Goal: Information Seeking & Learning: Learn about a topic

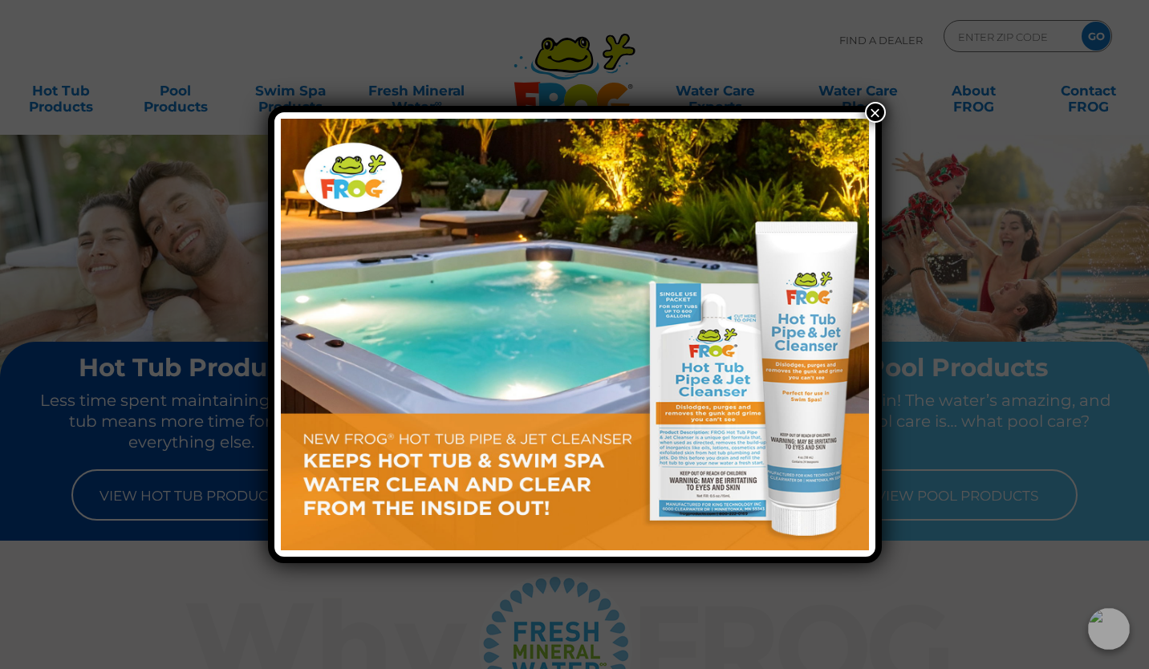
click at [872, 112] on button "×" at bounding box center [875, 112] width 21 height 21
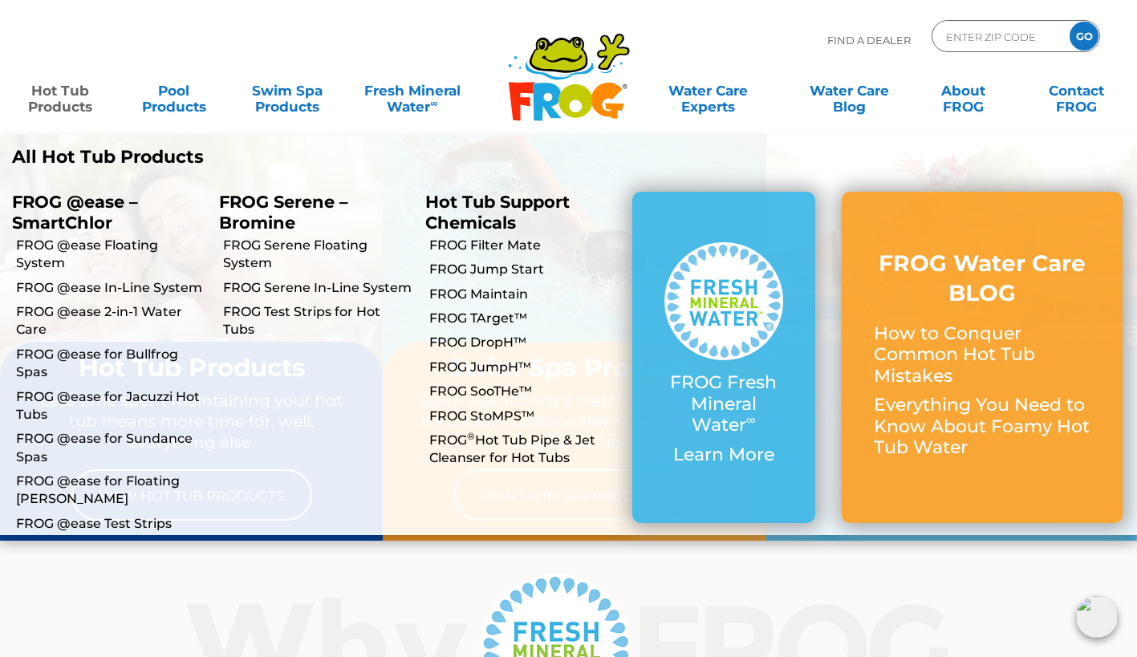
click at [59, 87] on link "Hot Tub Products" at bounding box center [60, 91] width 88 height 32
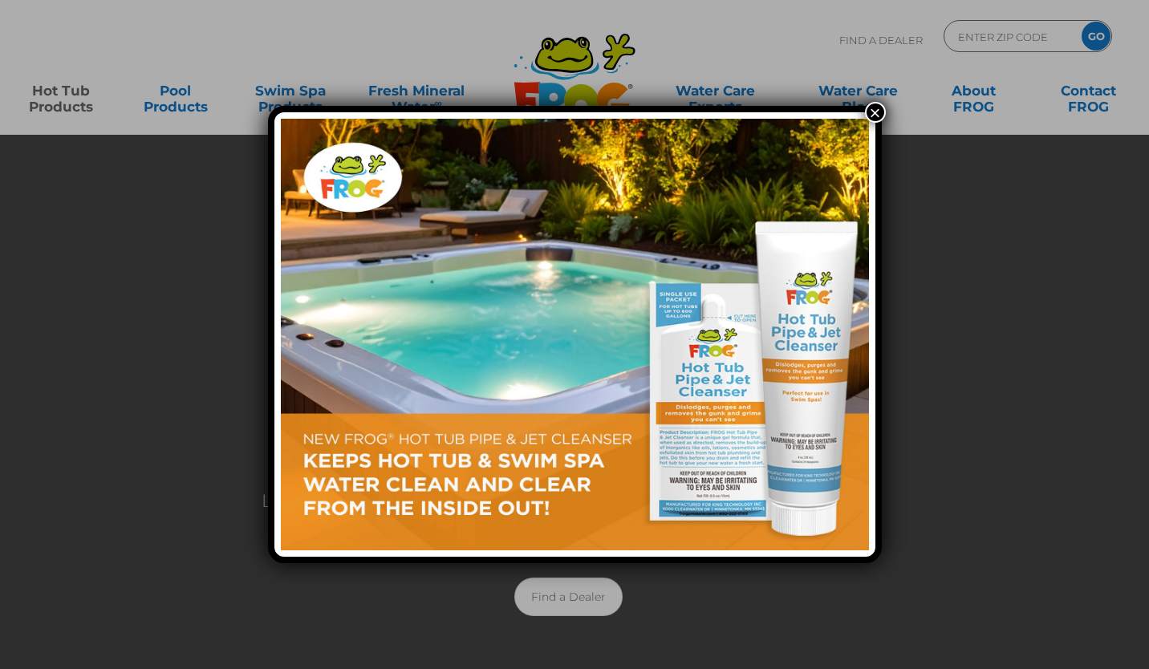
click at [877, 112] on button "×" at bounding box center [875, 112] width 21 height 21
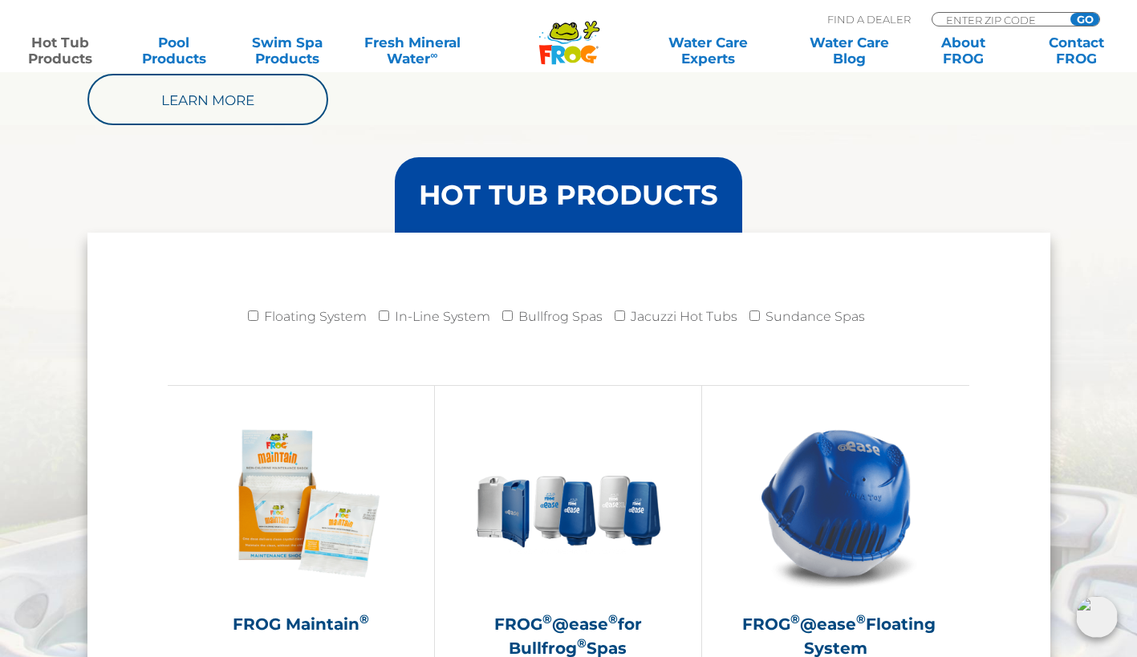
scroll to position [1494, 0]
click at [256, 312] on input "Floating System" at bounding box center [253, 315] width 10 height 10
checkbox input "true"
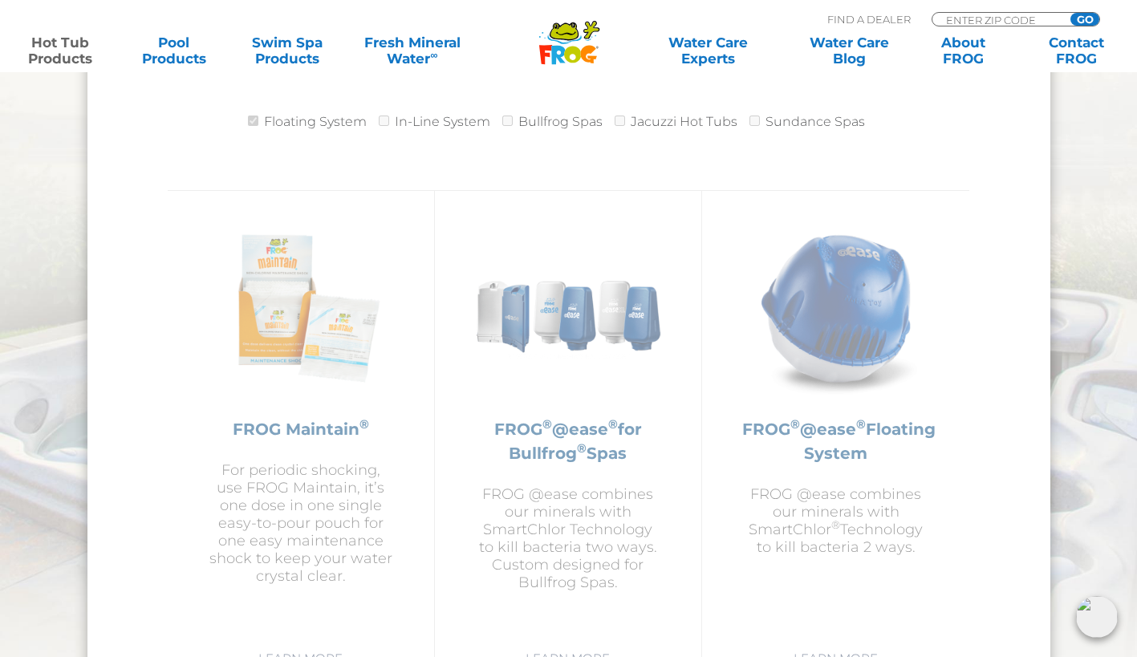
scroll to position [1691, 0]
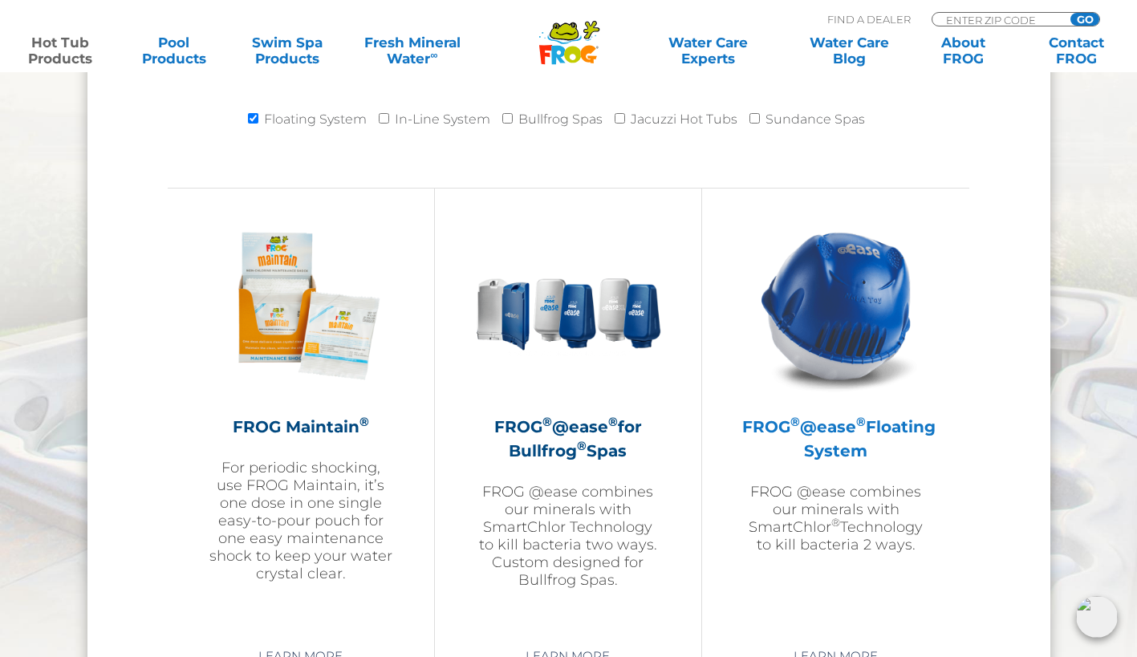
click at [862, 321] on img at bounding box center [836, 306] width 186 height 186
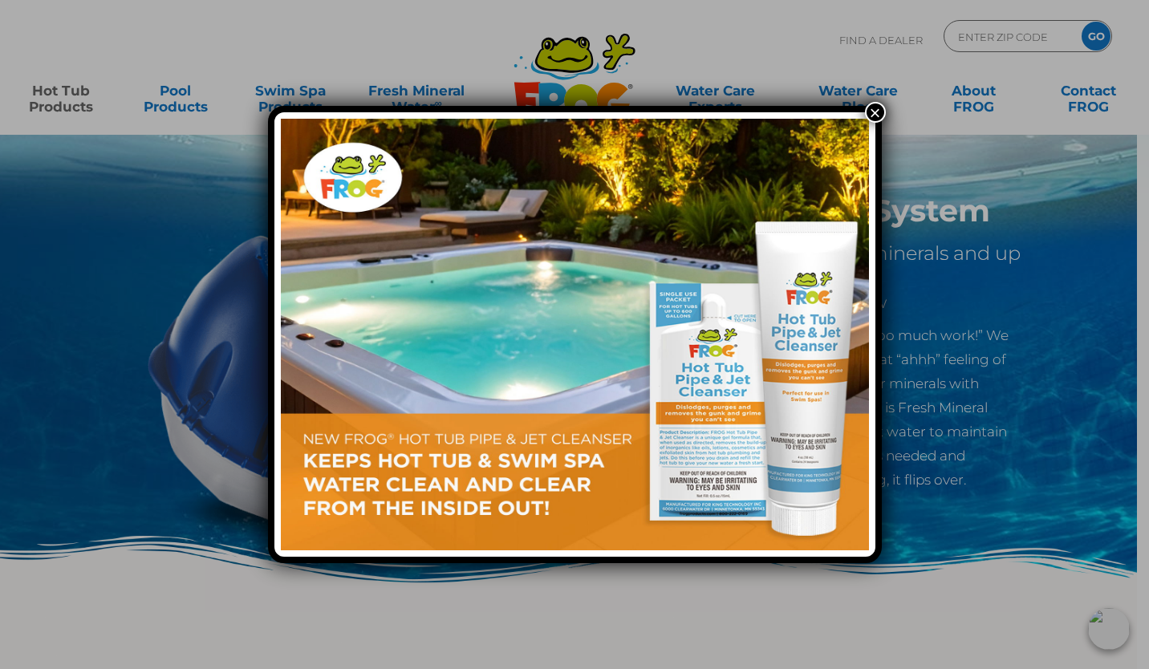
click at [876, 116] on button "×" at bounding box center [875, 112] width 21 height 21
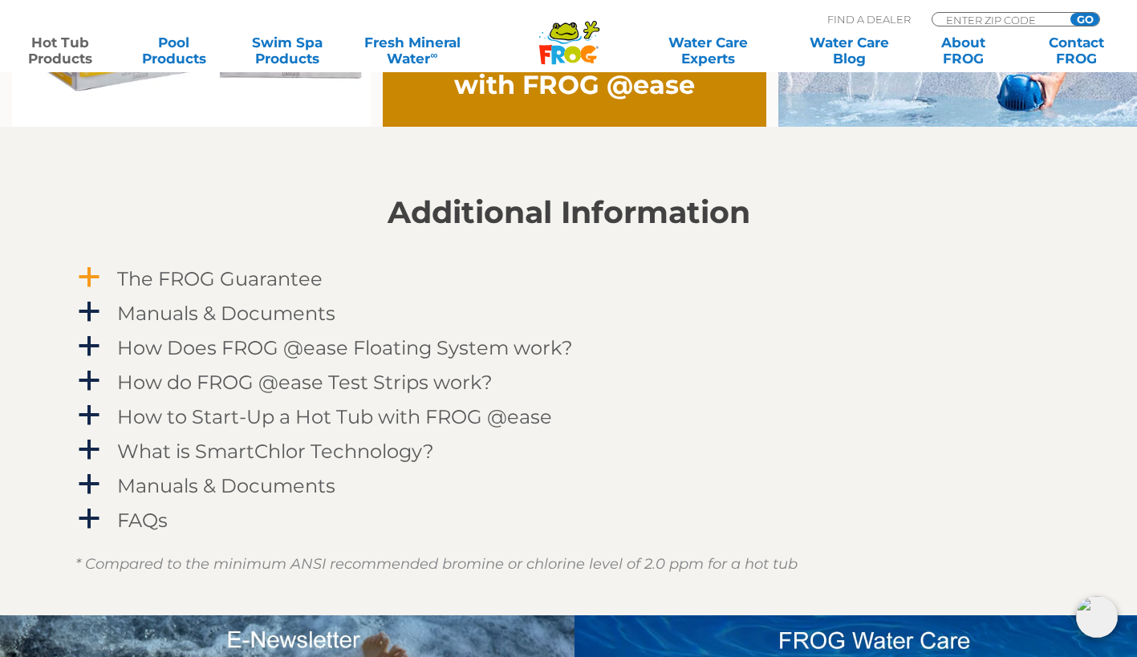
scroll to position [1490, 0]
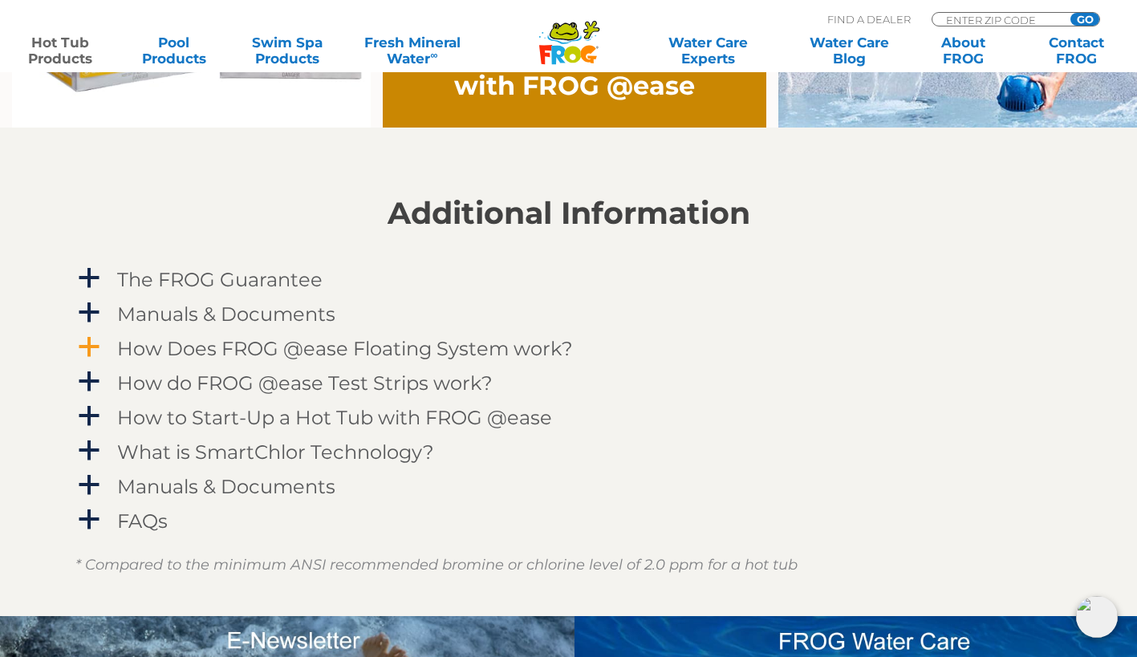
click at [218, 354] on h4 "How Does FROG @ease Floating System work?" at bounding box center [345, 349] width 456 height 22
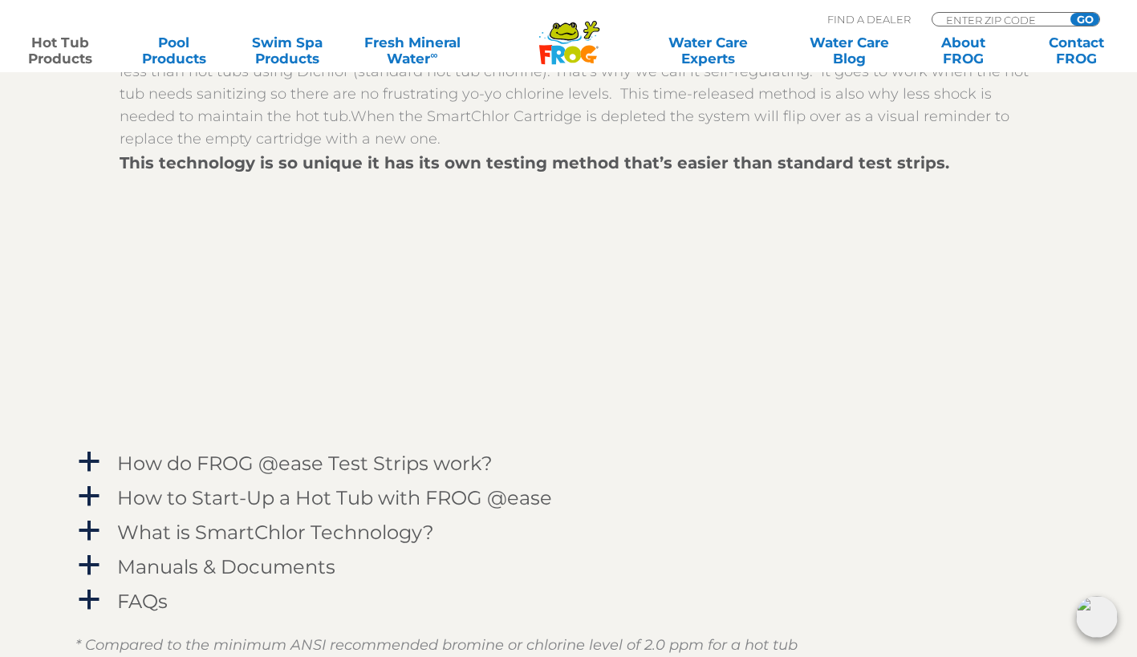
scroll to position [1884, 0]
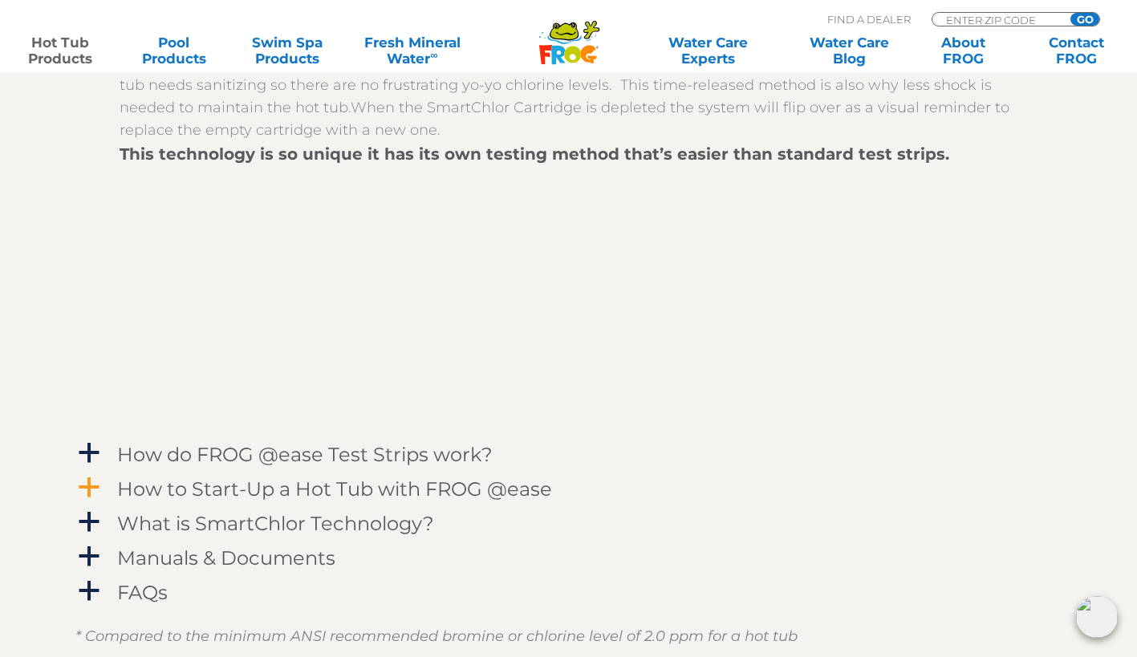
click at [89, 481] on span "a" at bounding box center [89, 488] width 24 height 24
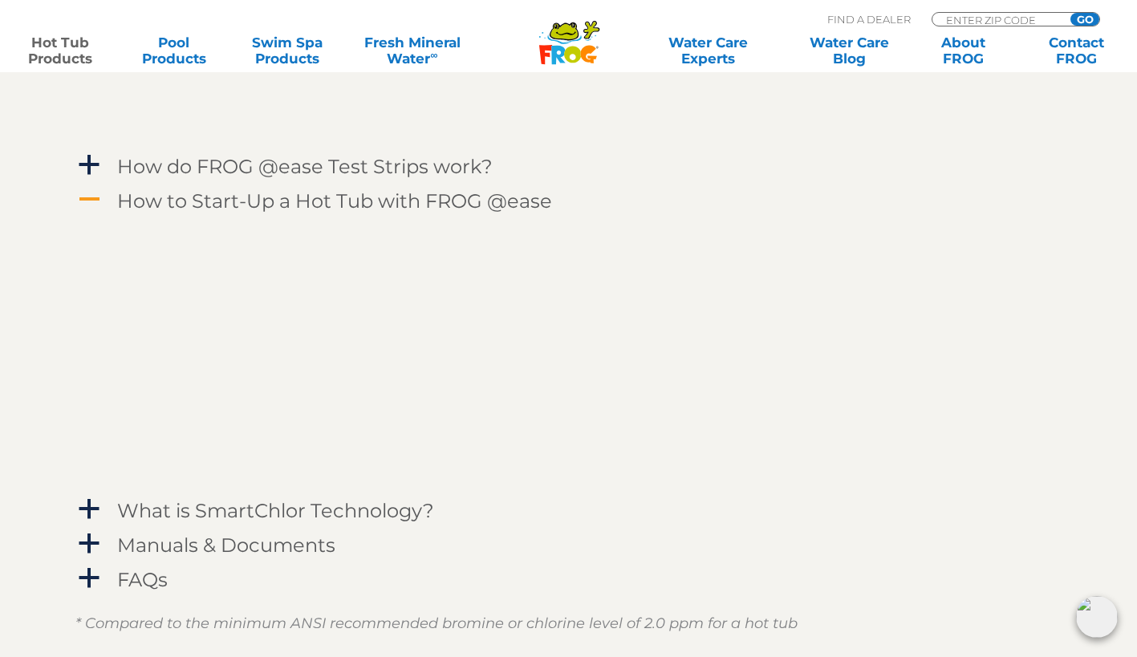
scroll to position [2174, 0]
click at [140, 580] on h4 "FAQs" at bounding box center [142, 578] width 51 height 22
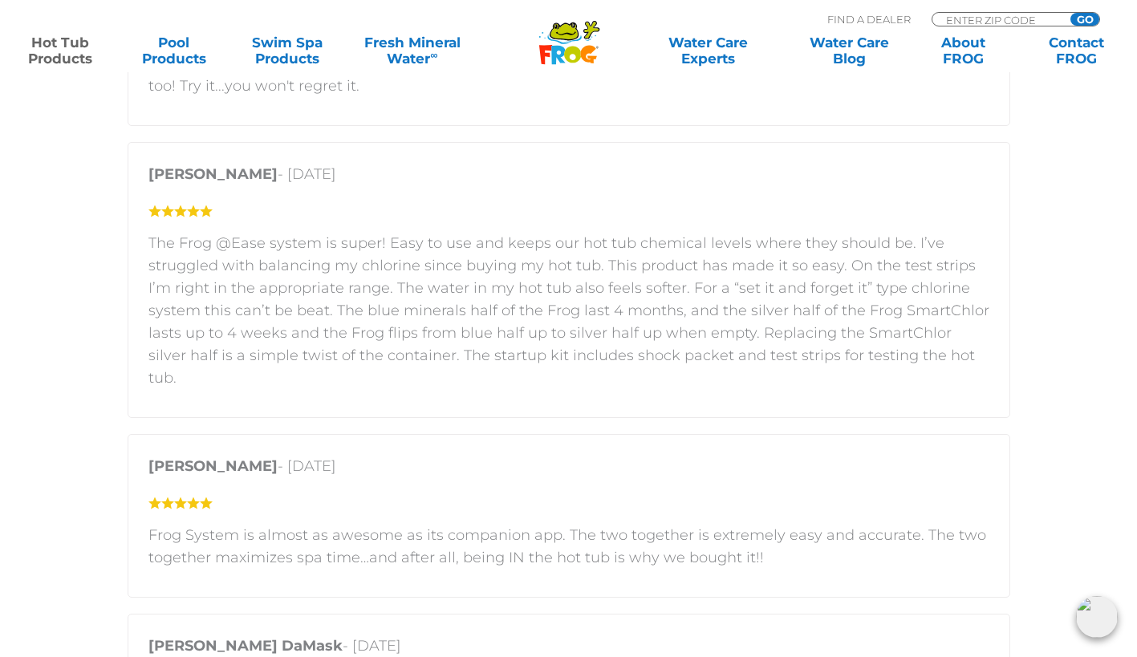
scroll to position [4047, 0]
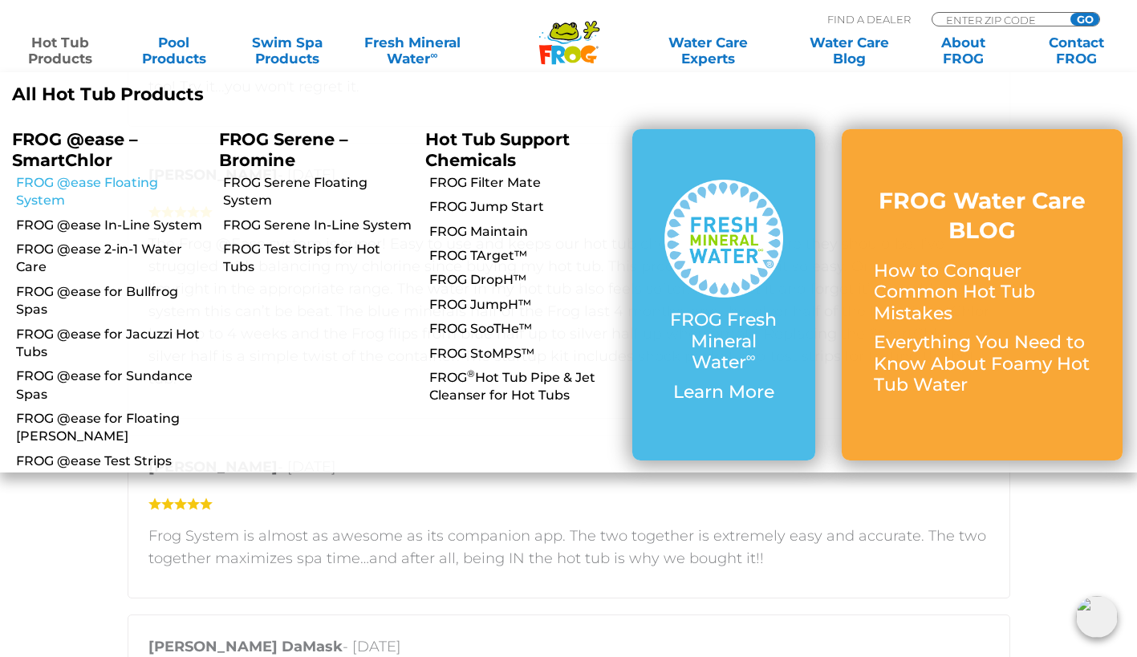
click at [43, 182] on link "FROG @ease Floating System" at bounding box center [111, 192] width 191 height 36
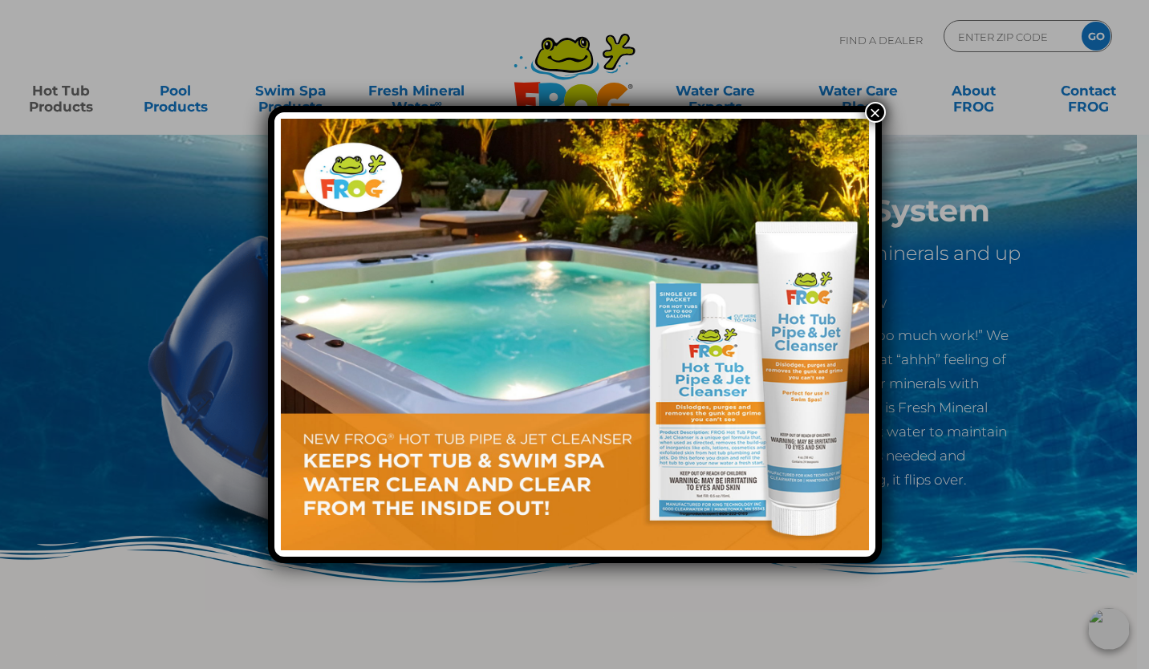
click at [872, 115] on button "×" at bounding box center [875, 112] width 21 height 21
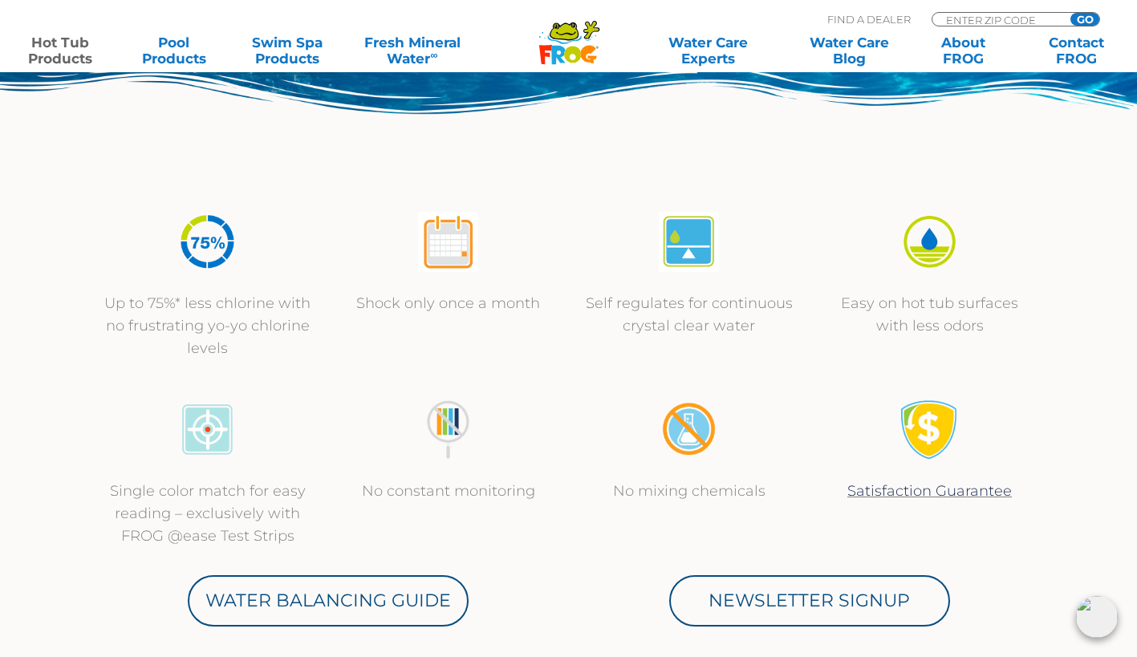
scroll to position [470, 0]
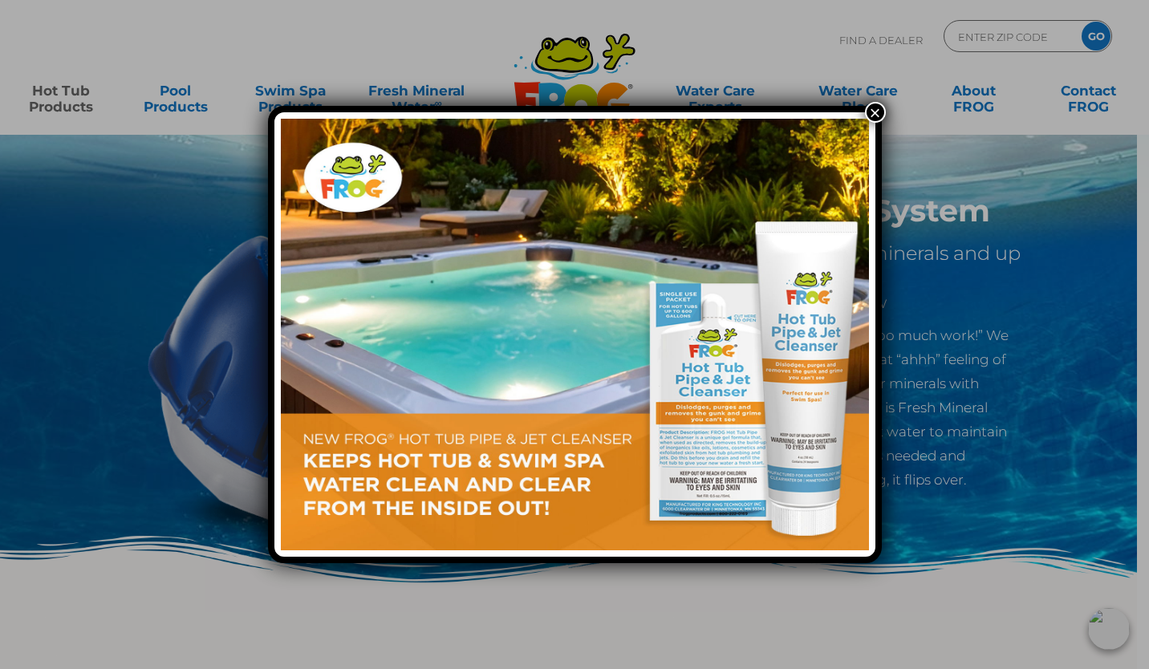
click at [874, 113] on button "×" at bounding box center [875, 112] width 21 height 21
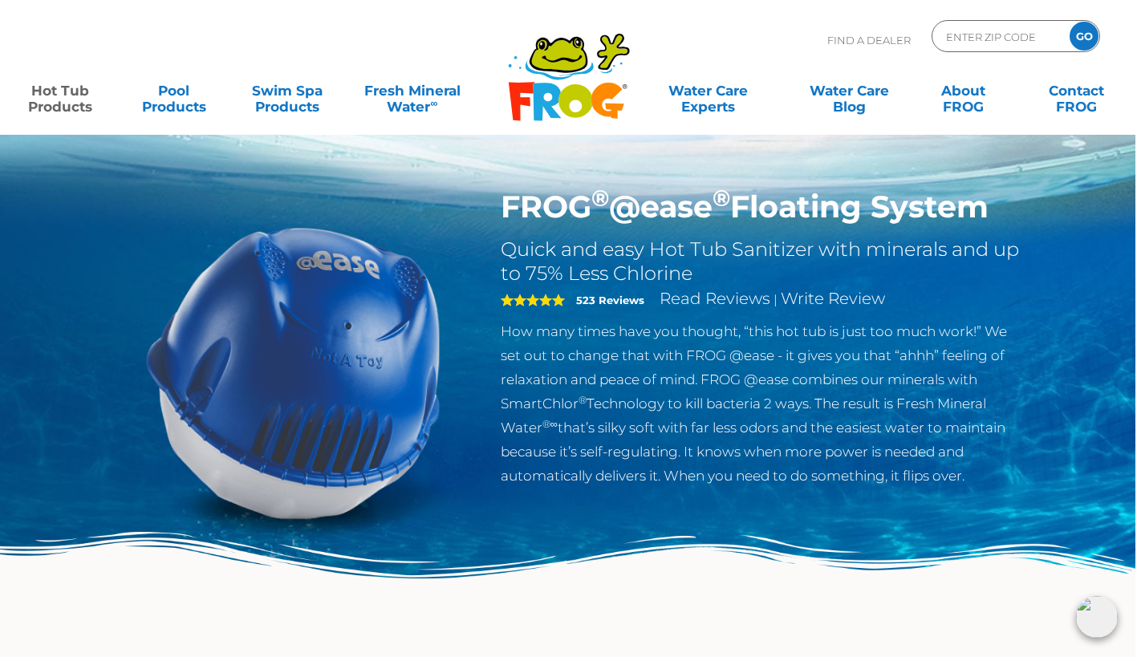
scroll to position [0, 2]
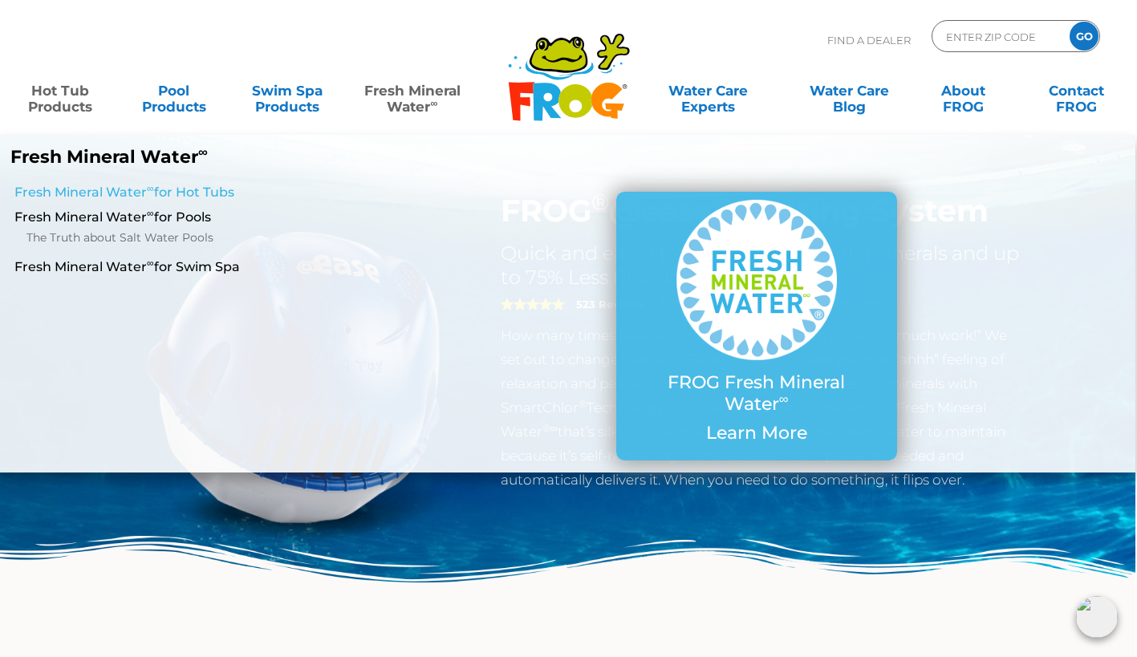
click at [211, 188] on link "Fresh Mineral Water ∞ for Hot Tubs" at bounding box center [195, 193] width 363 height 18
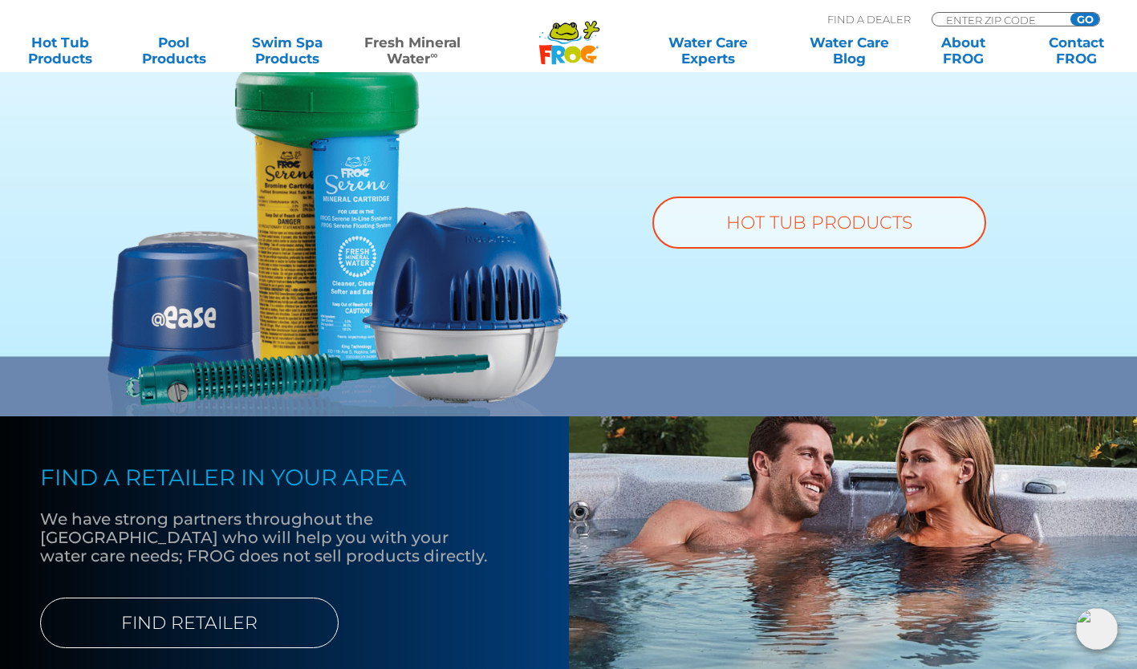
scroll to position [1264, 0]
click at [485, 315] on img at bounding box center [338, 241] width 461 height 348
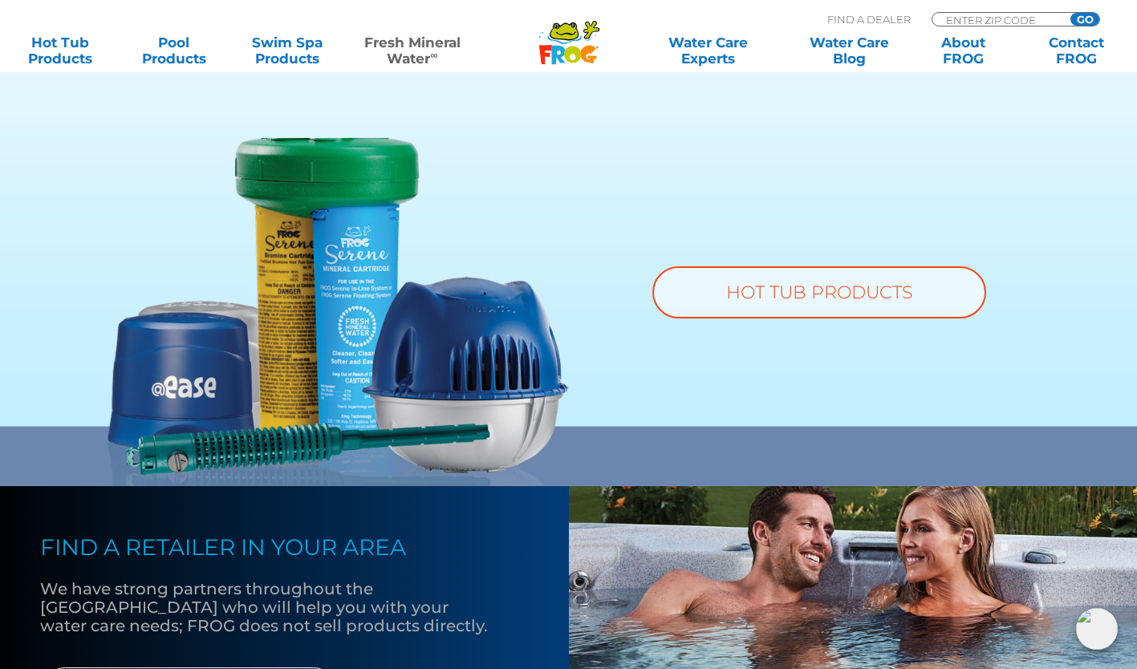
scroll to position [1196, 0]
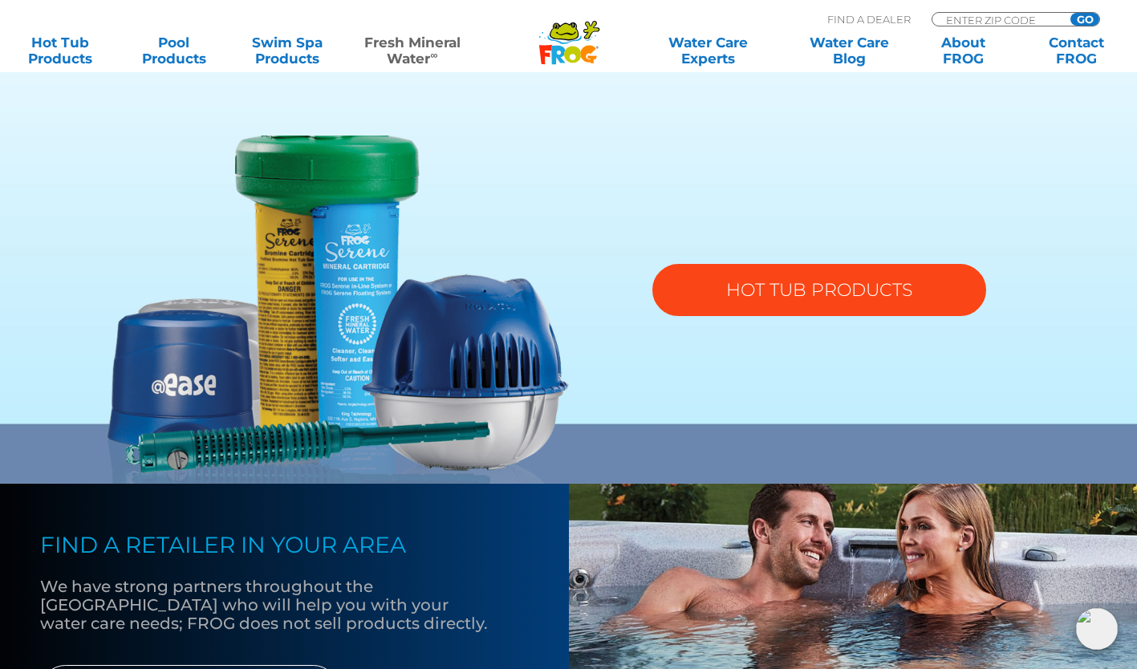
click at [772, 305] on link "HOT TUB PRODUCTS" at bounding box center [820, 290] width 334 height 52
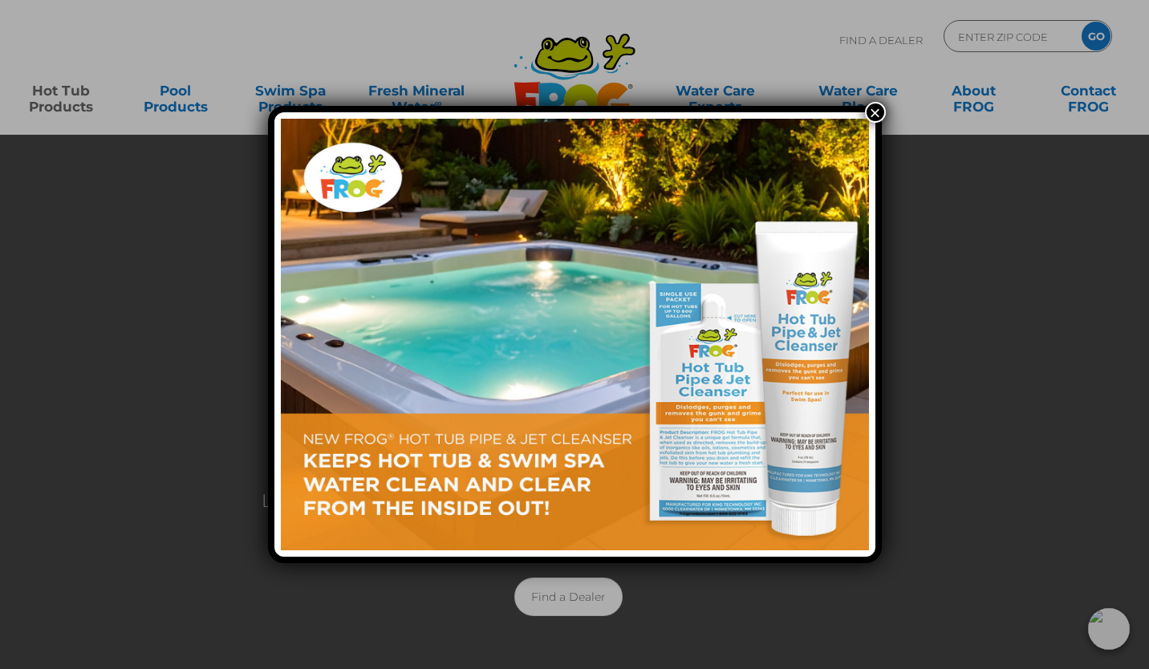
click at [874, 116] on button "×" at bounding box center [875, 112] width 21 height 21
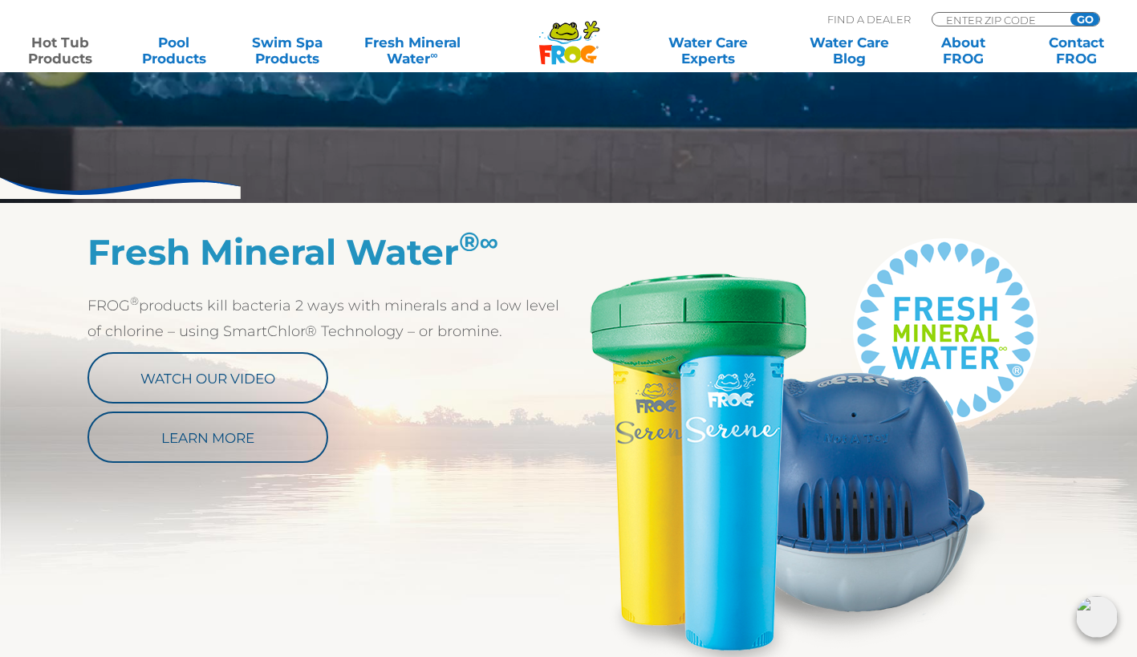
click at [26, 503] on section "Fresh Mineral Water ® ∞ FROG ® products kill bacteria 2 ways with minerals and …" at bounding box center [574, 438] width 1149 height 470
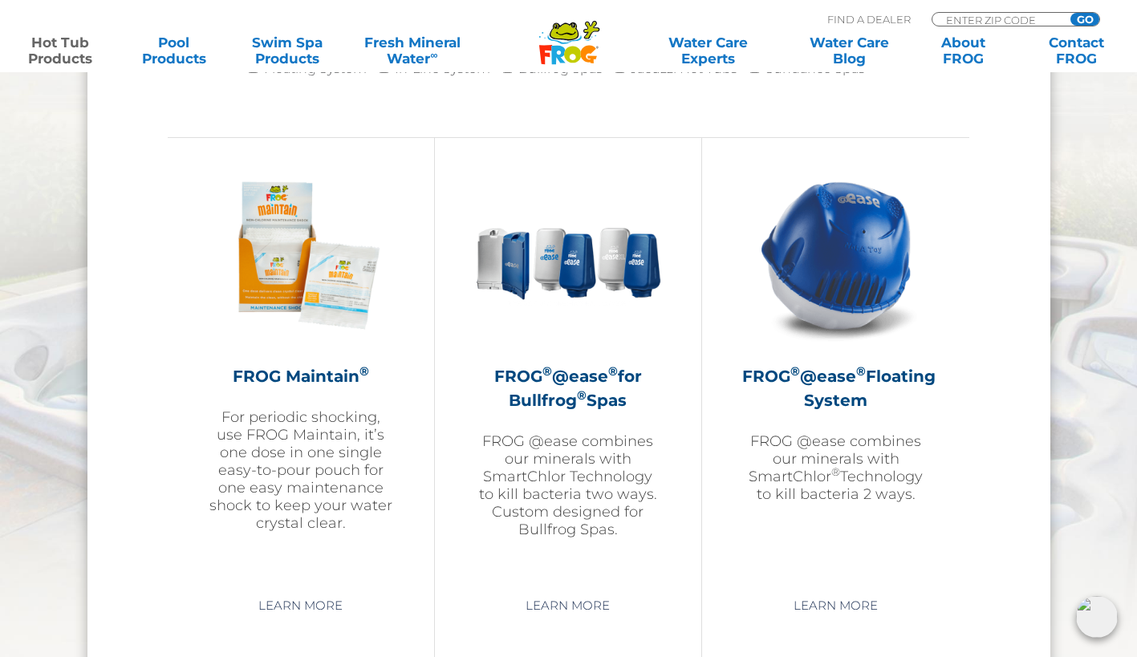
scroll to position [1750, 0]
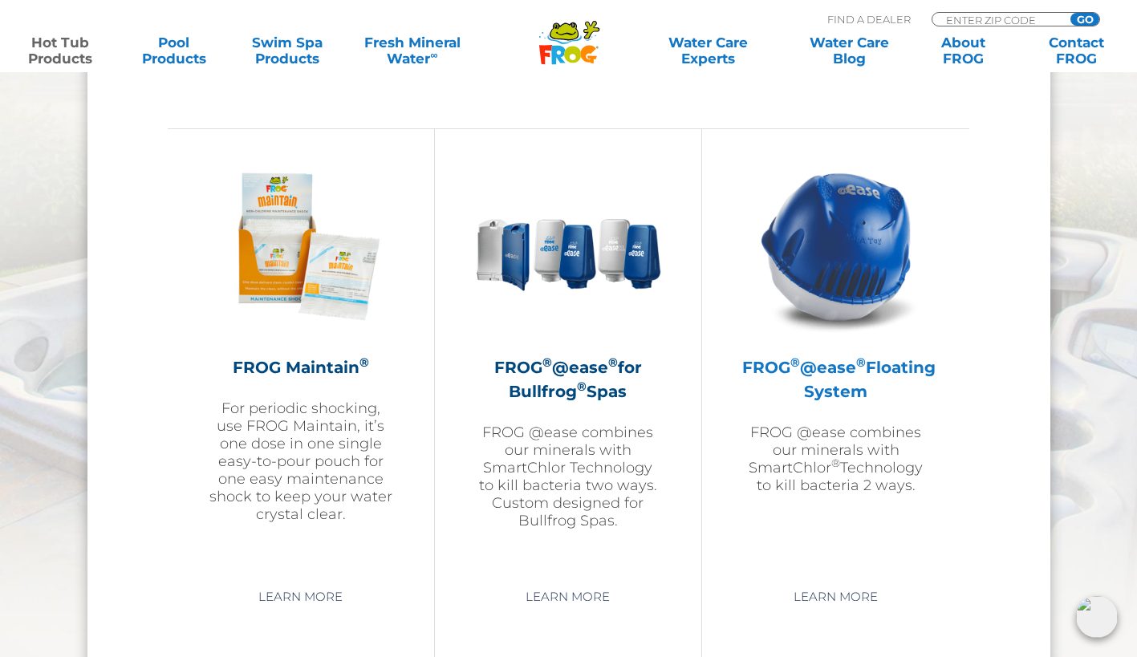
click at [852, 233] on img at bounding box center [836, 246] width 186 height 186
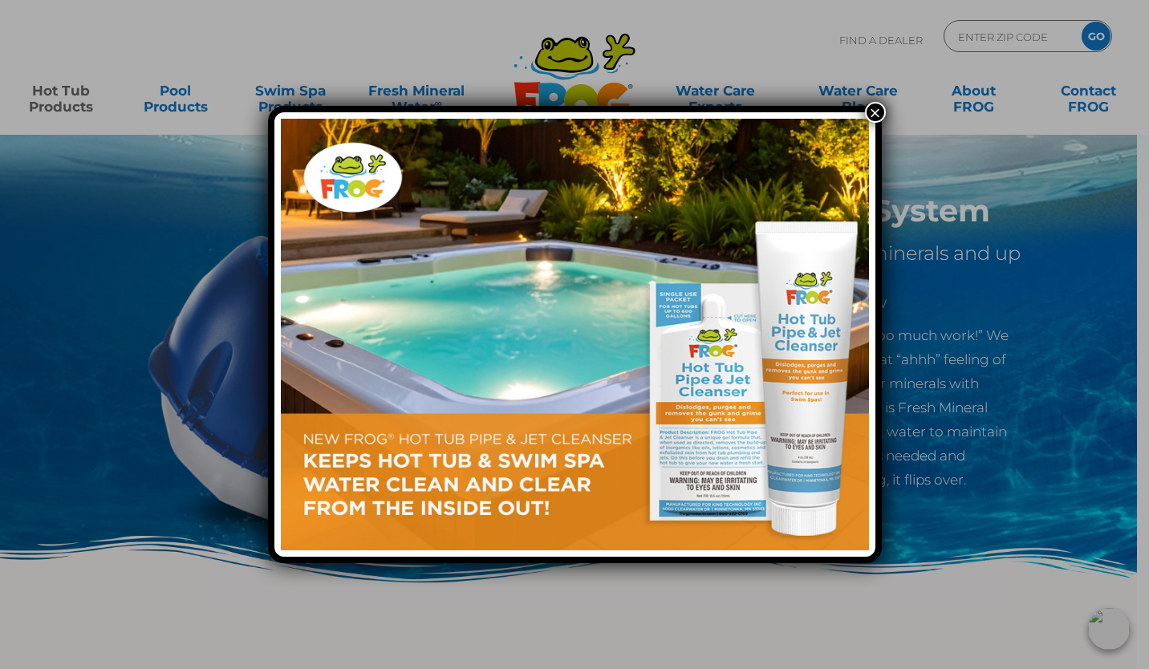
click at [872, 112] on button "×" at bounding box center [875, 112] width 21 height 21
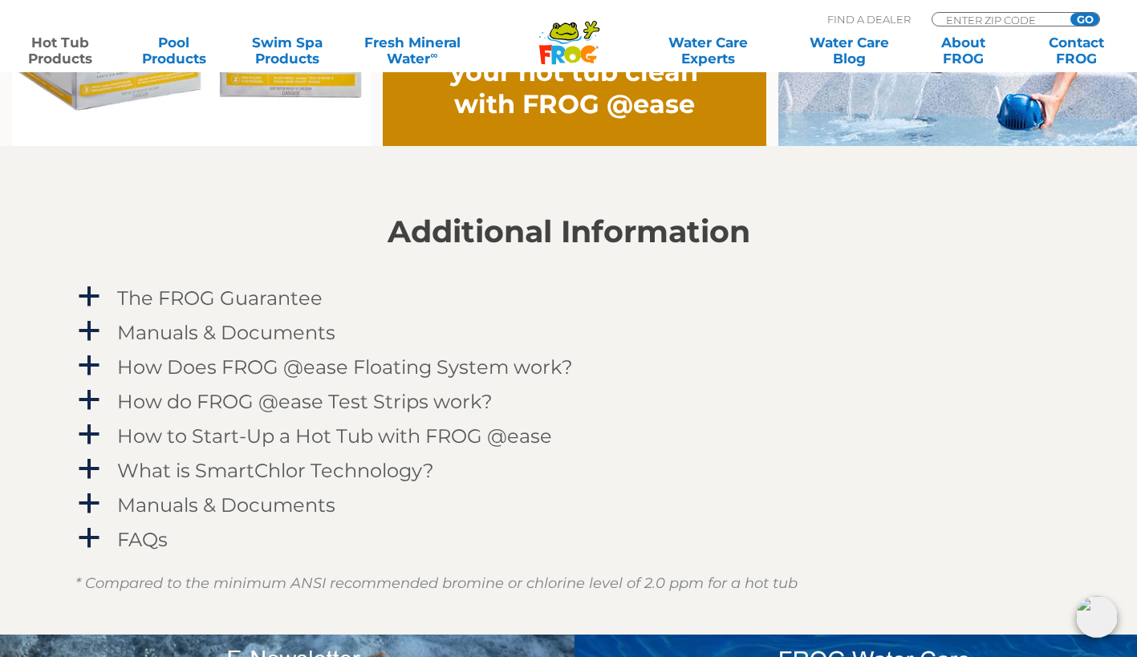
scroll to position [1478, 0]
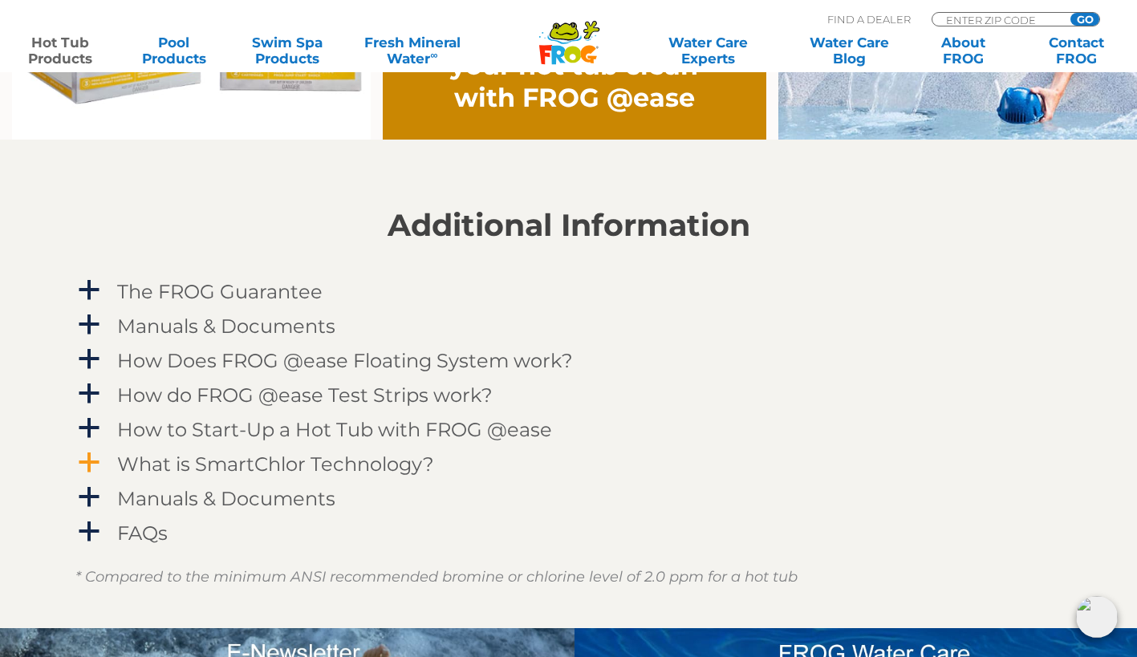
click at [173, 454] on h4 "What is SmartChlor Technology?" at bounding box center [275, 464] width 317 height 22
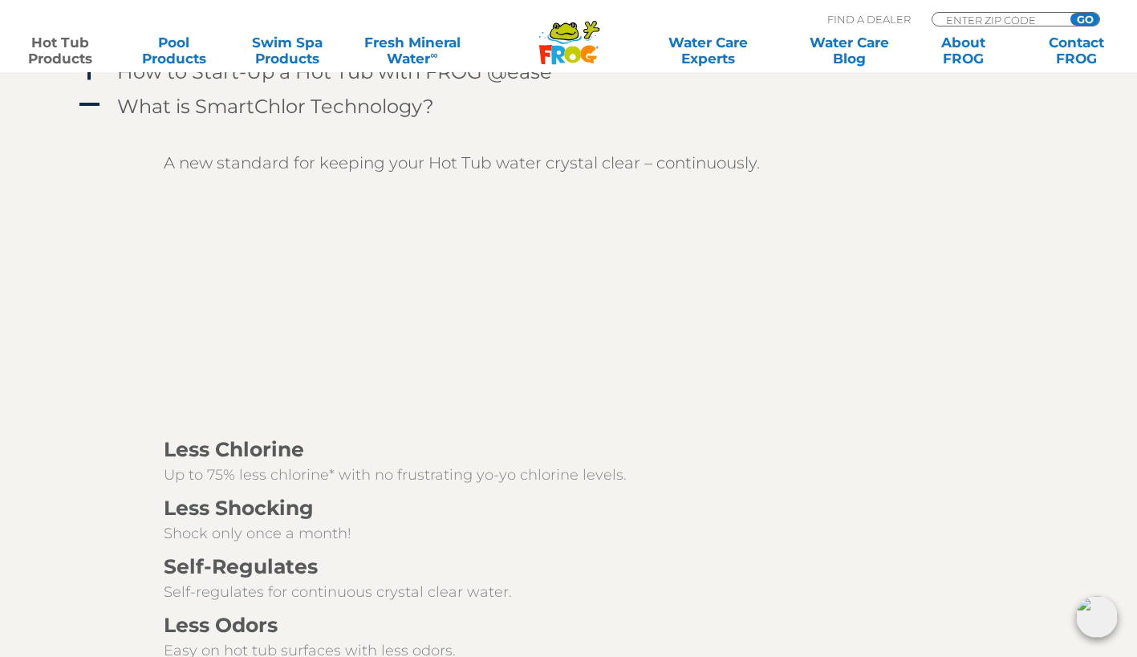
scroll to position [1836, 0]
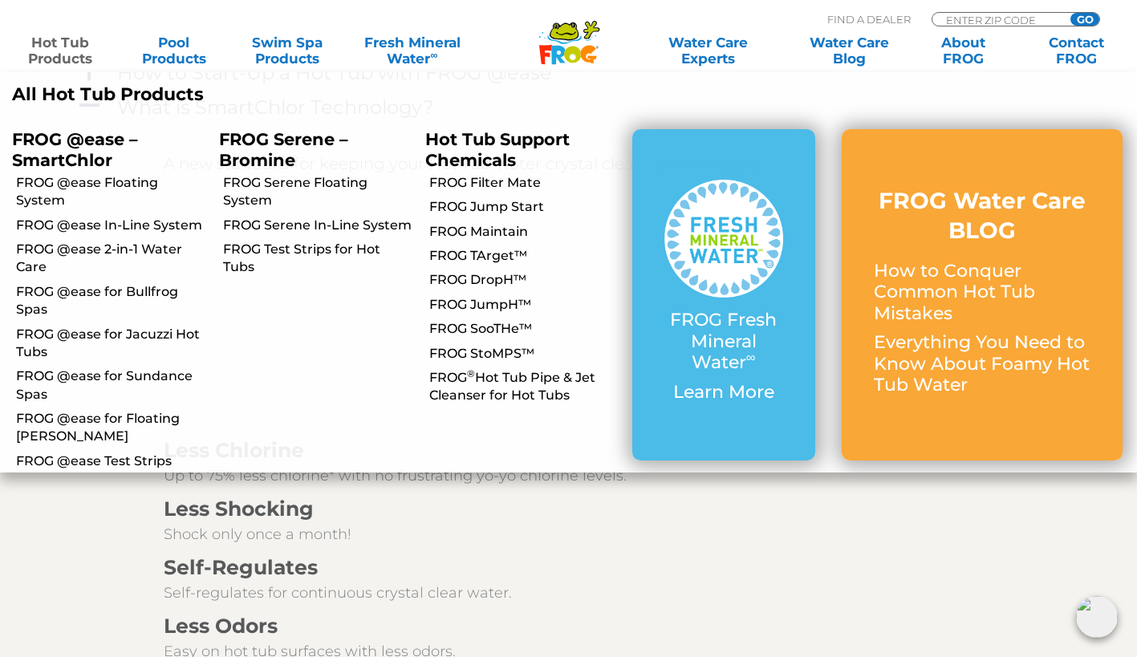
click at [64, 43] on link "Hot Tub Products" at bounding box center [60, 51] width 88 height 32
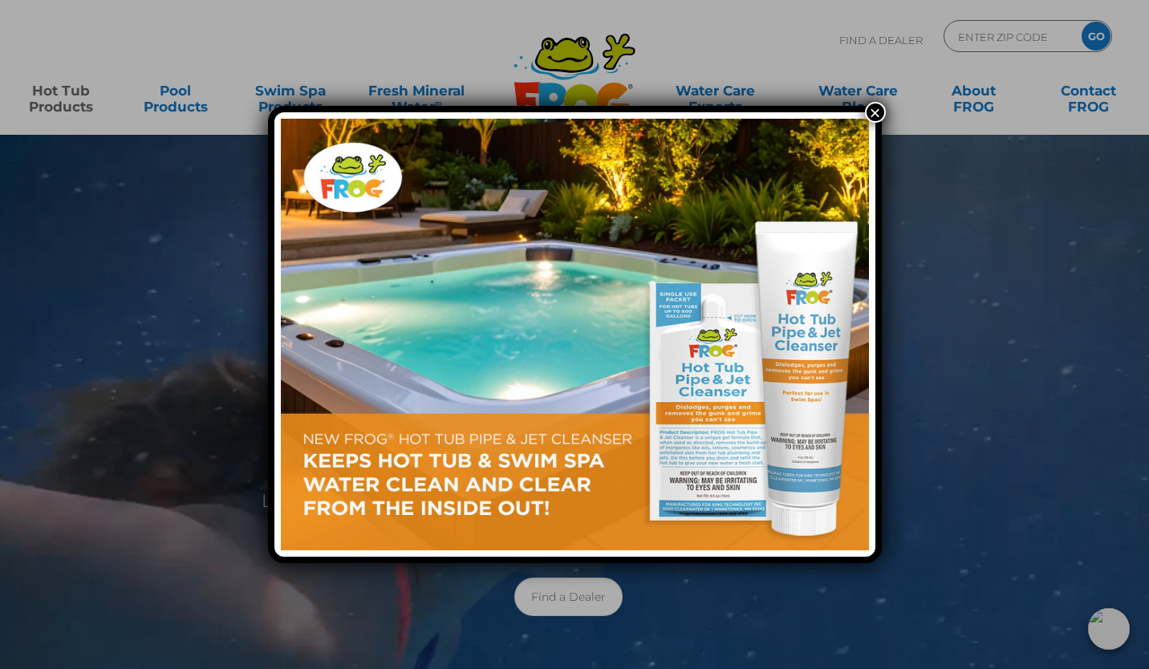
click at [63, 100] on div "×" at bounding box center [574, 334] width 1149 height 669
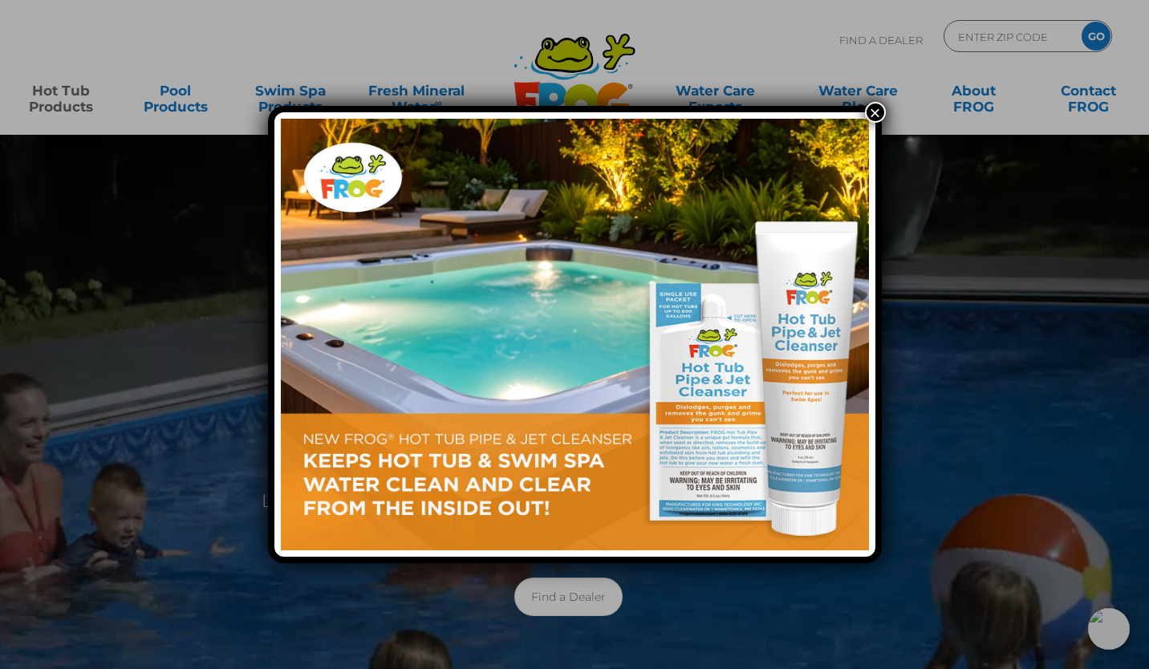
click at [880, 114] on button "×" at bounding box center [875, 112] width 21 height 21
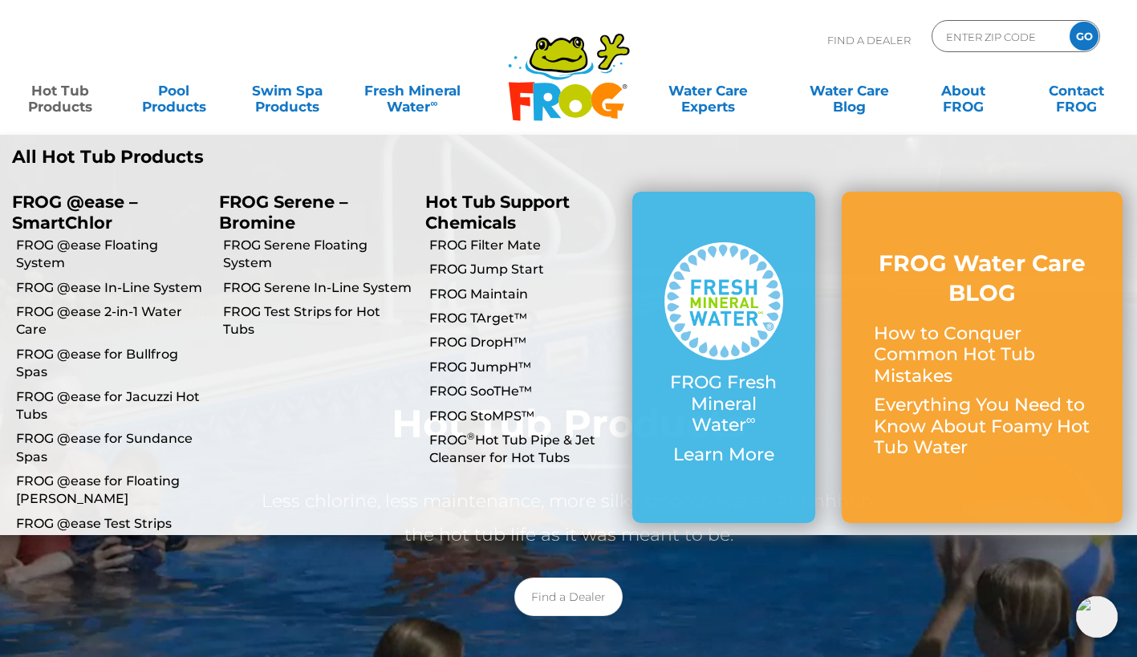
click at [42, 105] on link "Hot Tub Products" at bounding box center [60, 91] width 88 height 32
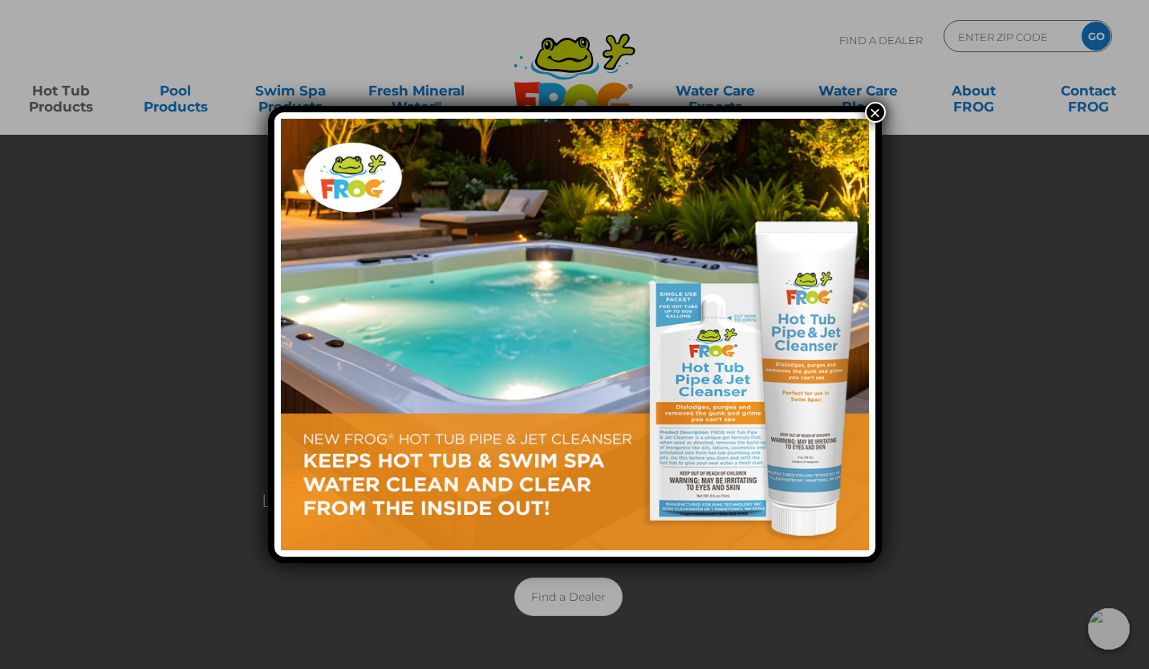
click at [876, 112] on button "×" at bounding box center [875, 112] width 21 height 21
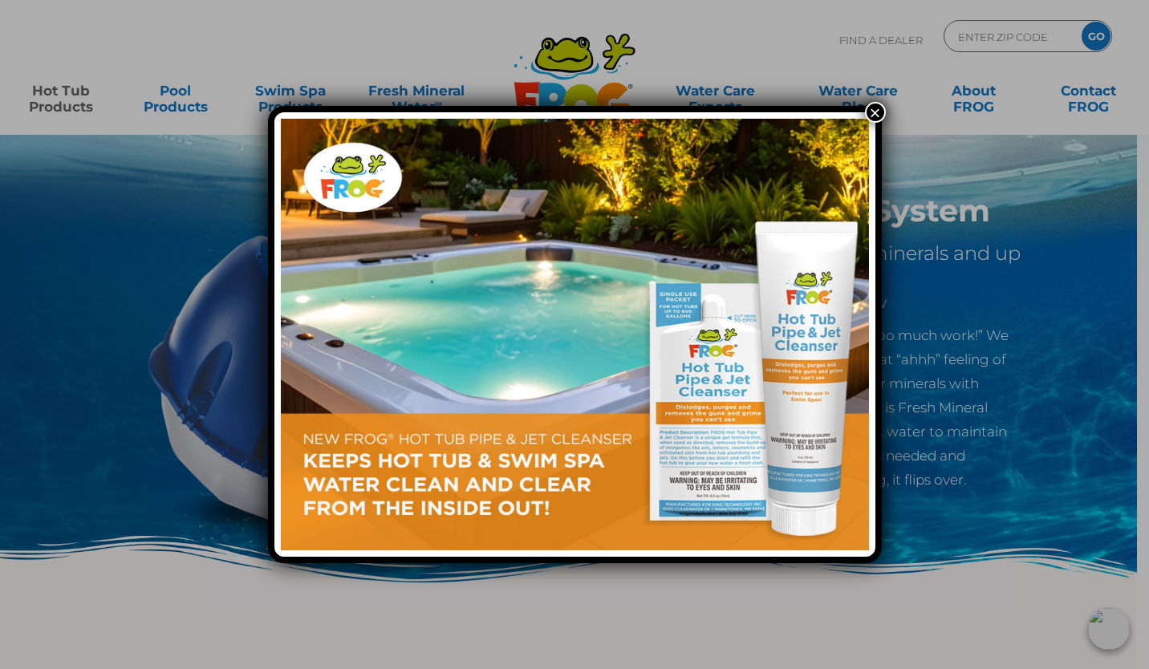
click at [880, 111] on button "×" at bounding box center [875, 112] width 21 height 21
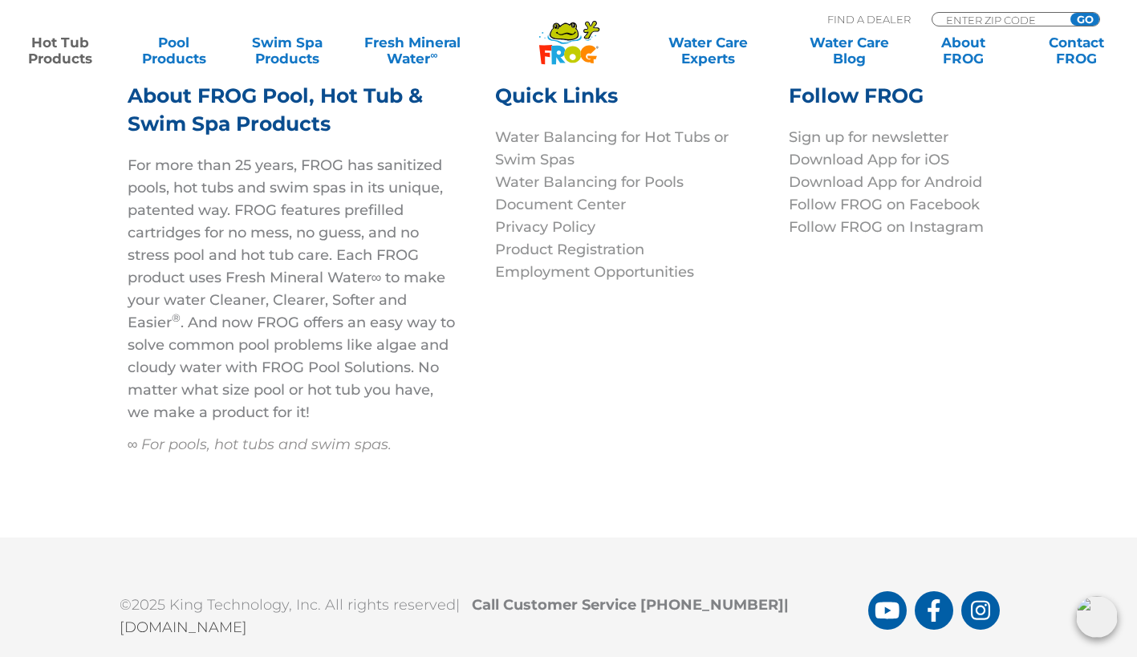
scroll to position [5405, 0]
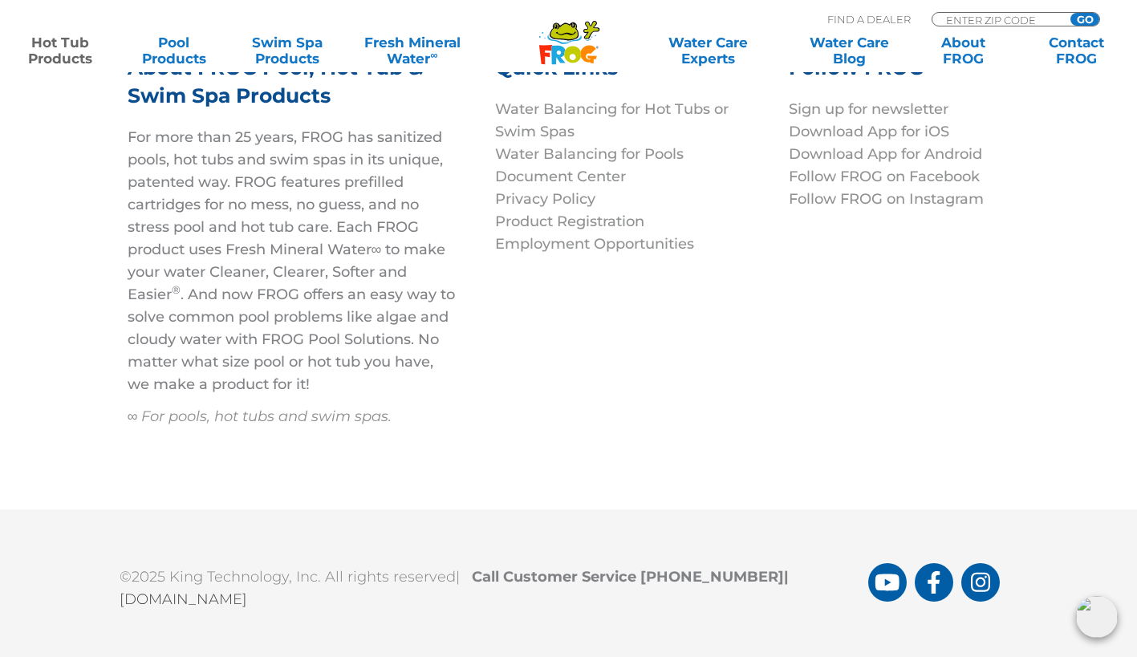
click at [32, 510] on div "©2025 King Technology, Inc. All rights reserved | Call Customer Service [PHONE_…" at bounding box center [568, 584] width 1137 height 149
